Goal: Task Accomplishment & Management: Manage account settings

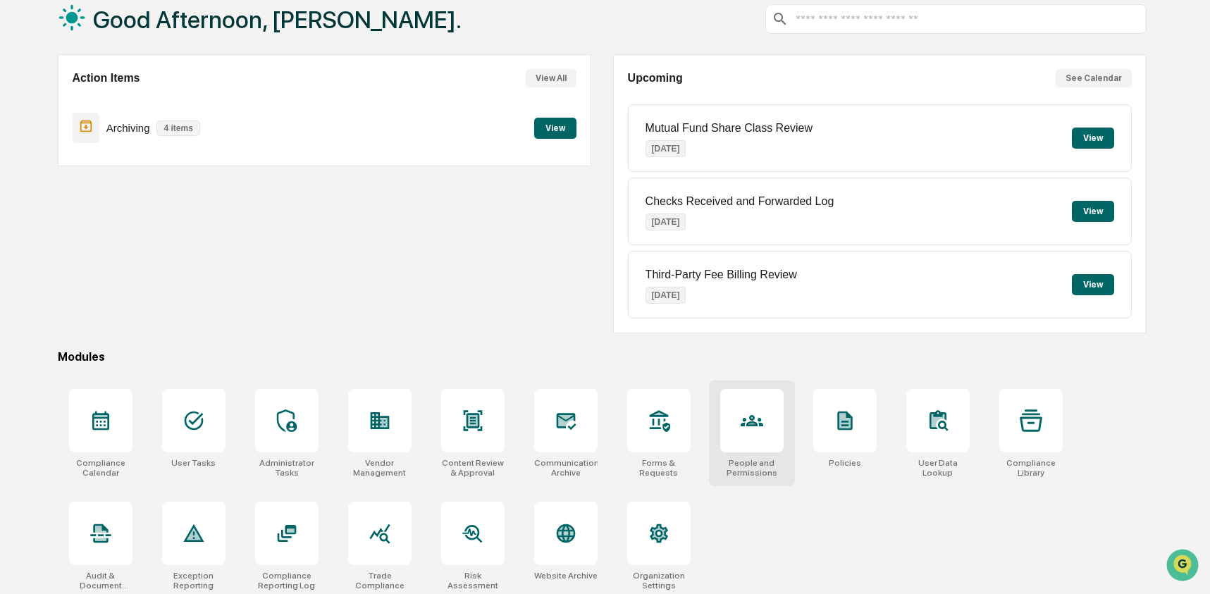
scroll to position [91, 0]
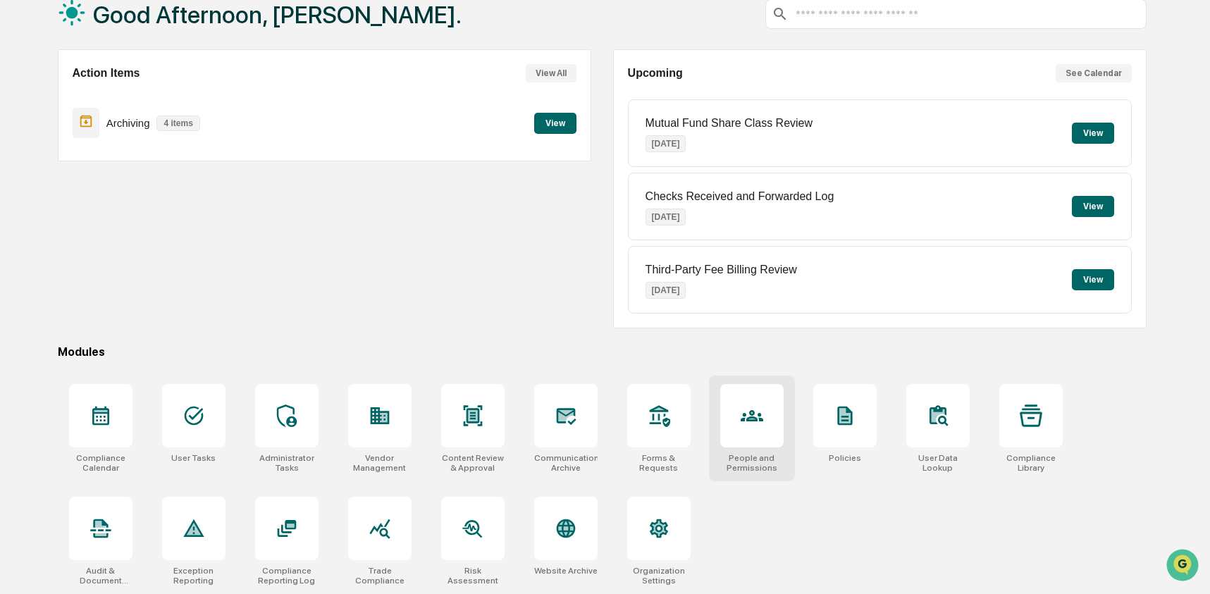
click at [729, 412] on div at bounding box center [751, 415] width 63 height 63
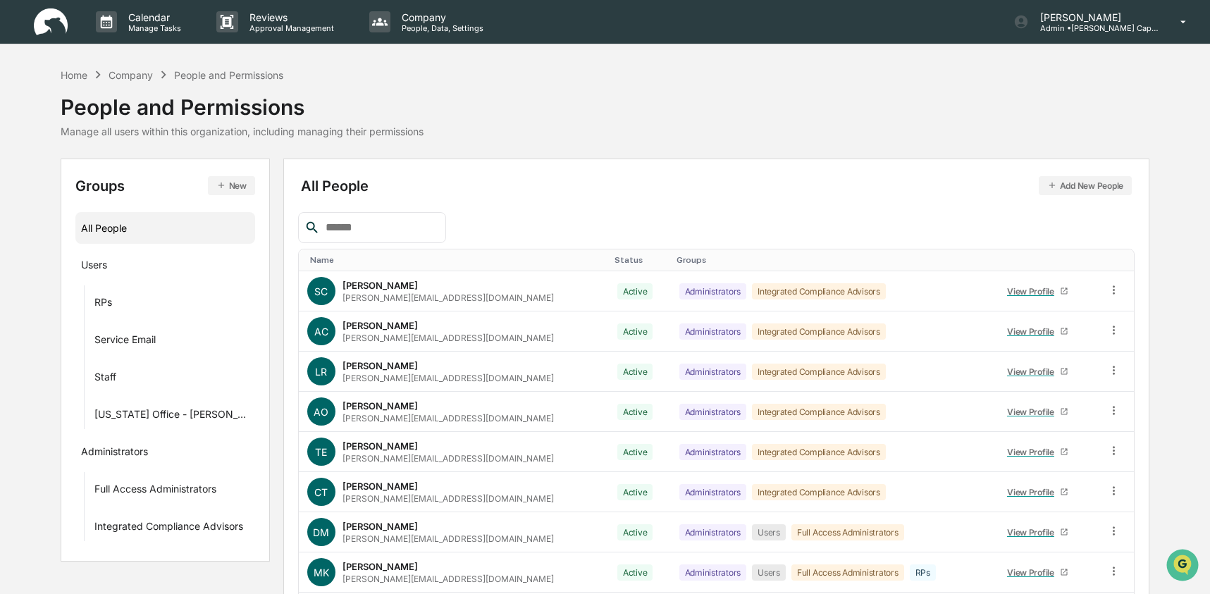
click at [364, 223] on input "text" at bounding box center [380, 227] width 120 height 18
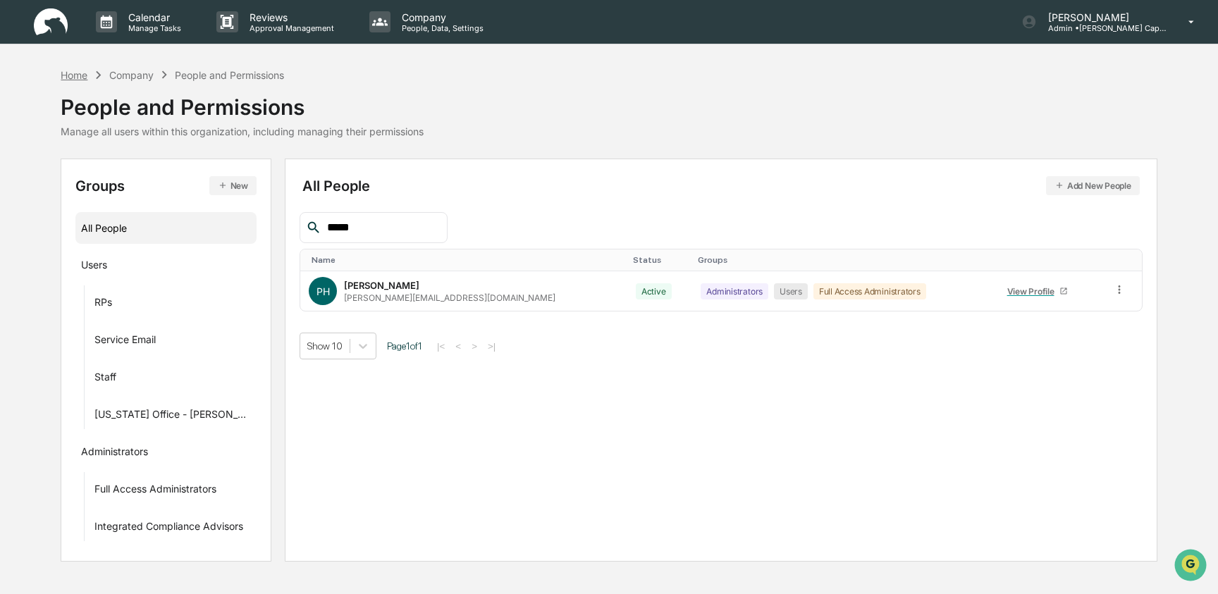
type input "*****"
click at [85, 71] on div "Home" at bounding box center [74, 75] width 27 height 12
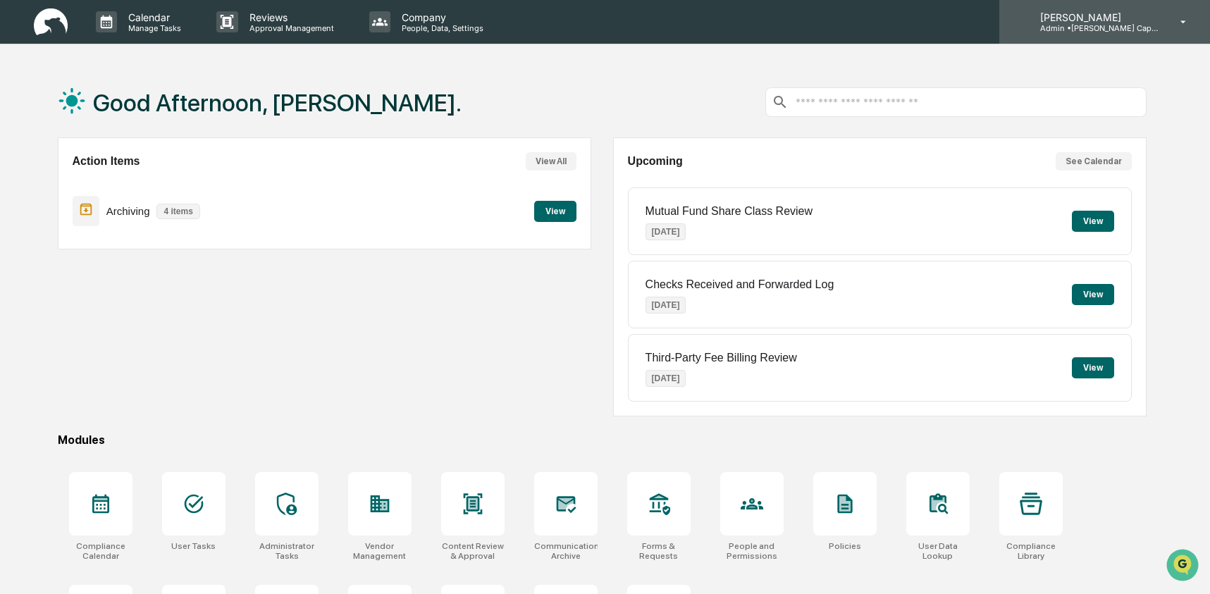
click at [1098, 27] on p "Admin • [PERSON_NAME] Capital" at bounding box center [1094, 28] width 131 height 10
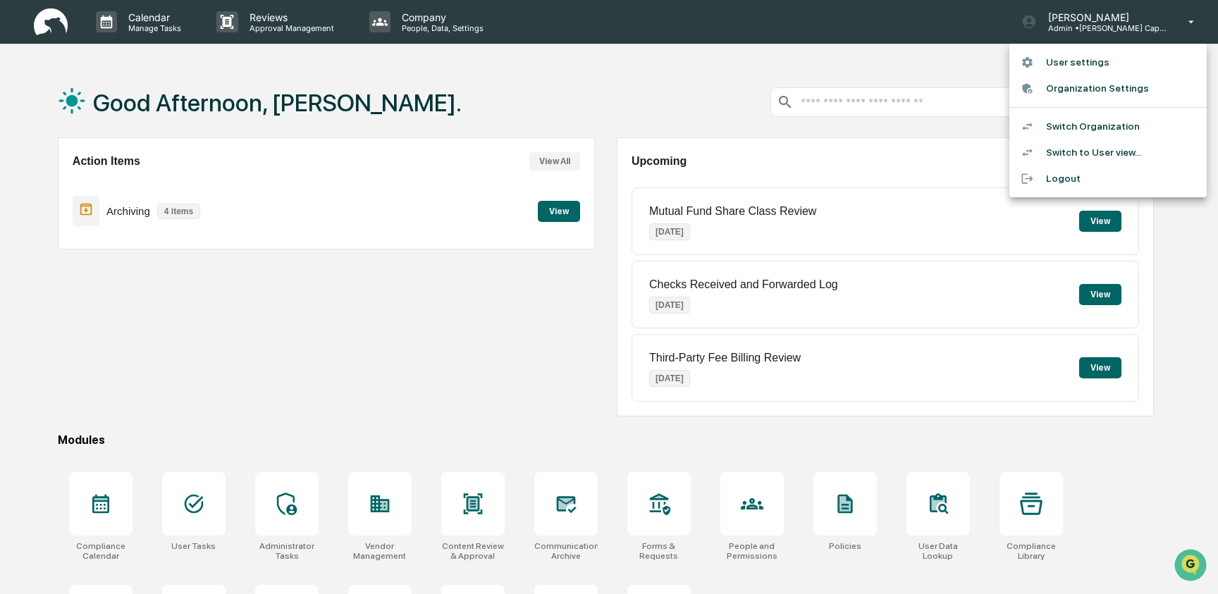
click at [1110, 147] on li "Switch to User view..." at bounding box center [1107, 153] width 197 height 26
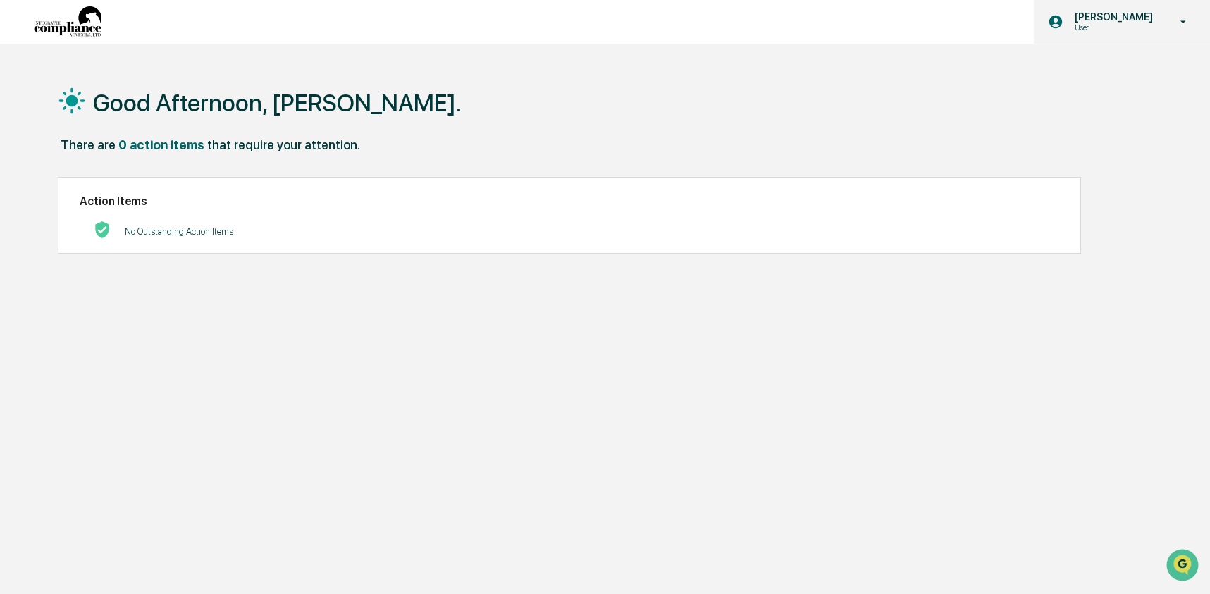
click at [1104, 20] on p "[PERSON_NAME]" at bounding box center [1111, 16] width 97 height 11
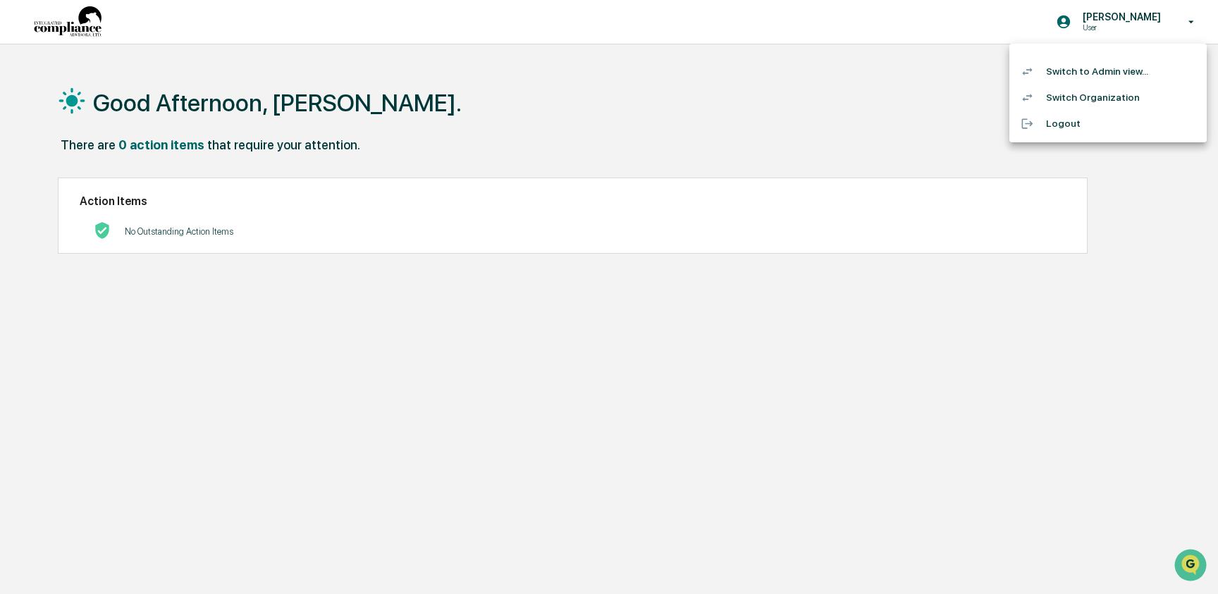
click at [1078, 68] on li "Switch to Admin view..." at bounding box center [1107, 71] width 197 height 26
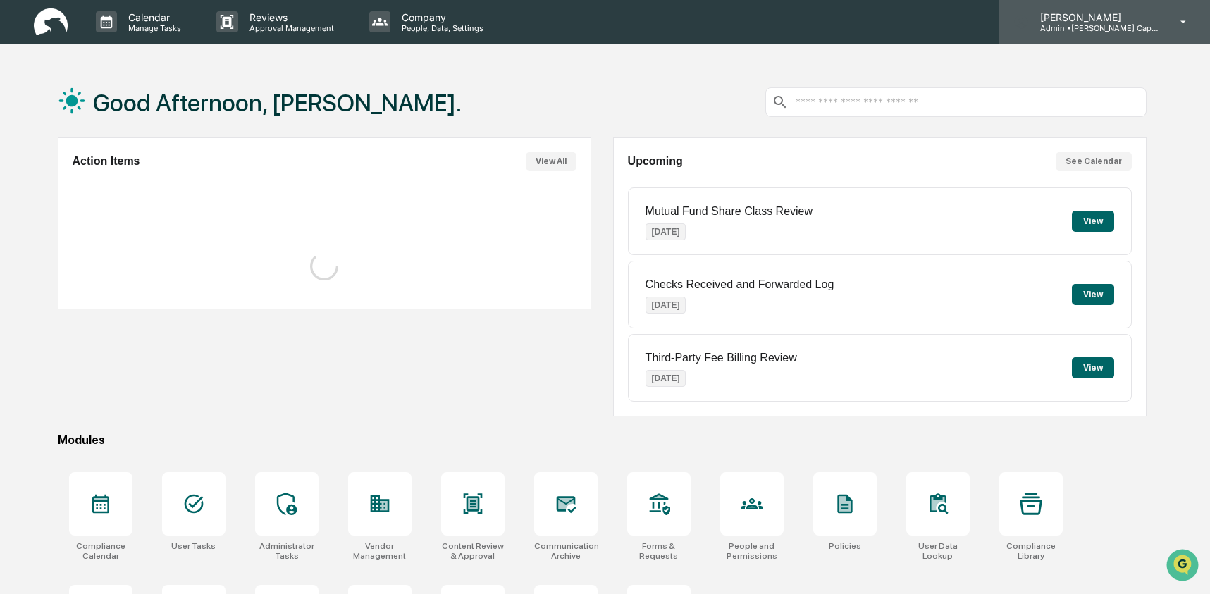
click at [1108, 24] on p "Admin • [PERSON_NAME] Capital" at bounding box center [1094, 28] width 131 height 10
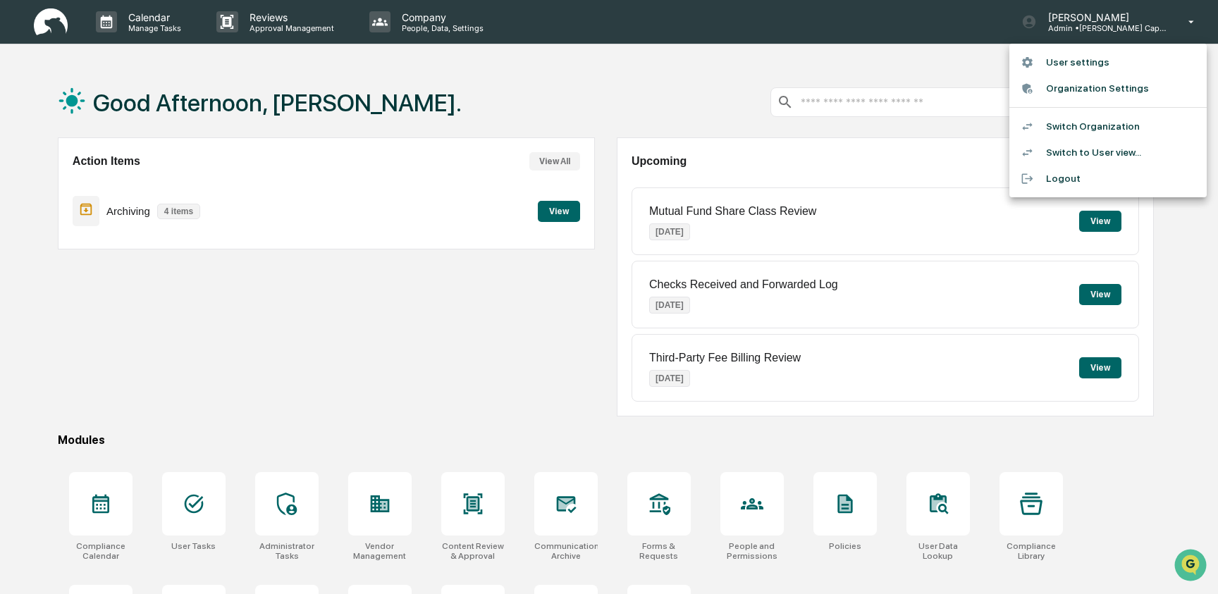
click at [1080, 125] on li "Switch Organization" at bounding box center [1107, 126] width 197 height 26
